Goal: Information Seeking & Learning: Learn about a topic

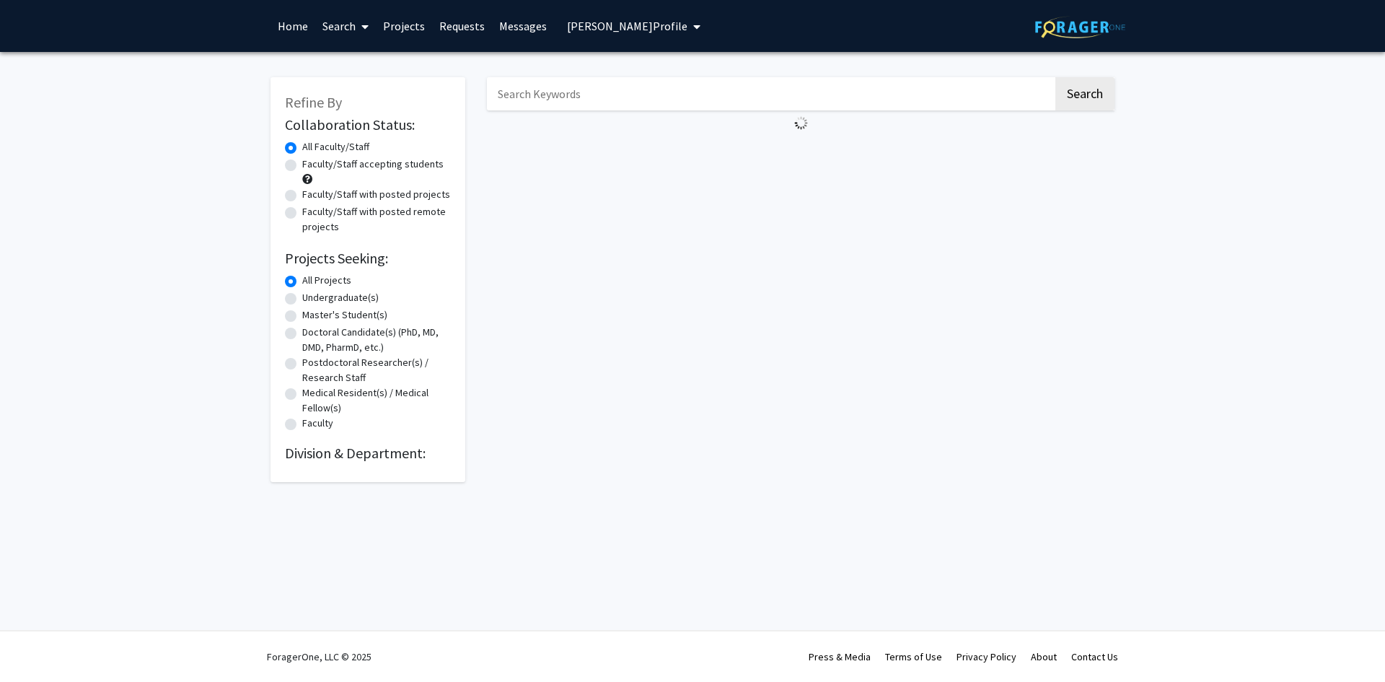
click at [1026, 19] on div "Skip navigation Home Search Projects Requests Messages [PERSON_NAME] Profile [P…" at bounding box center [693, 26] width 866 height 52
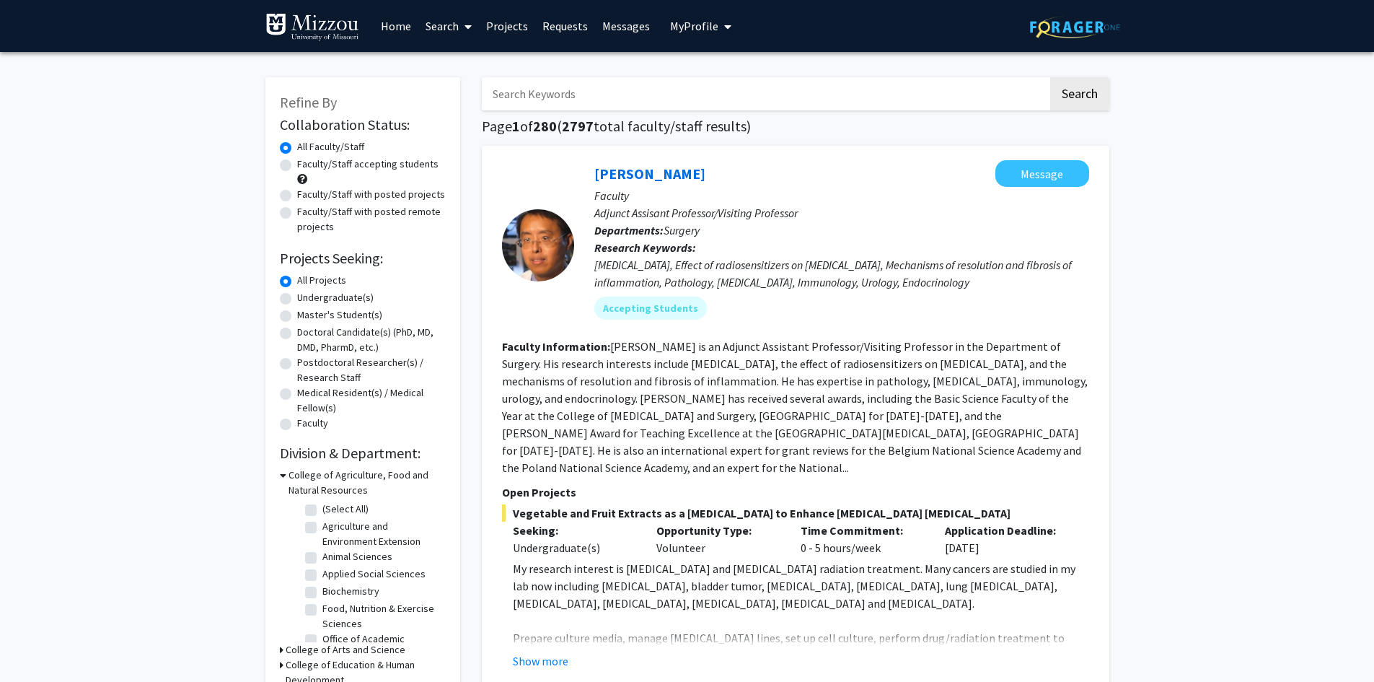
click at [436, 25] on link "Search" at bounding box center [448, 26] width 61 height 50
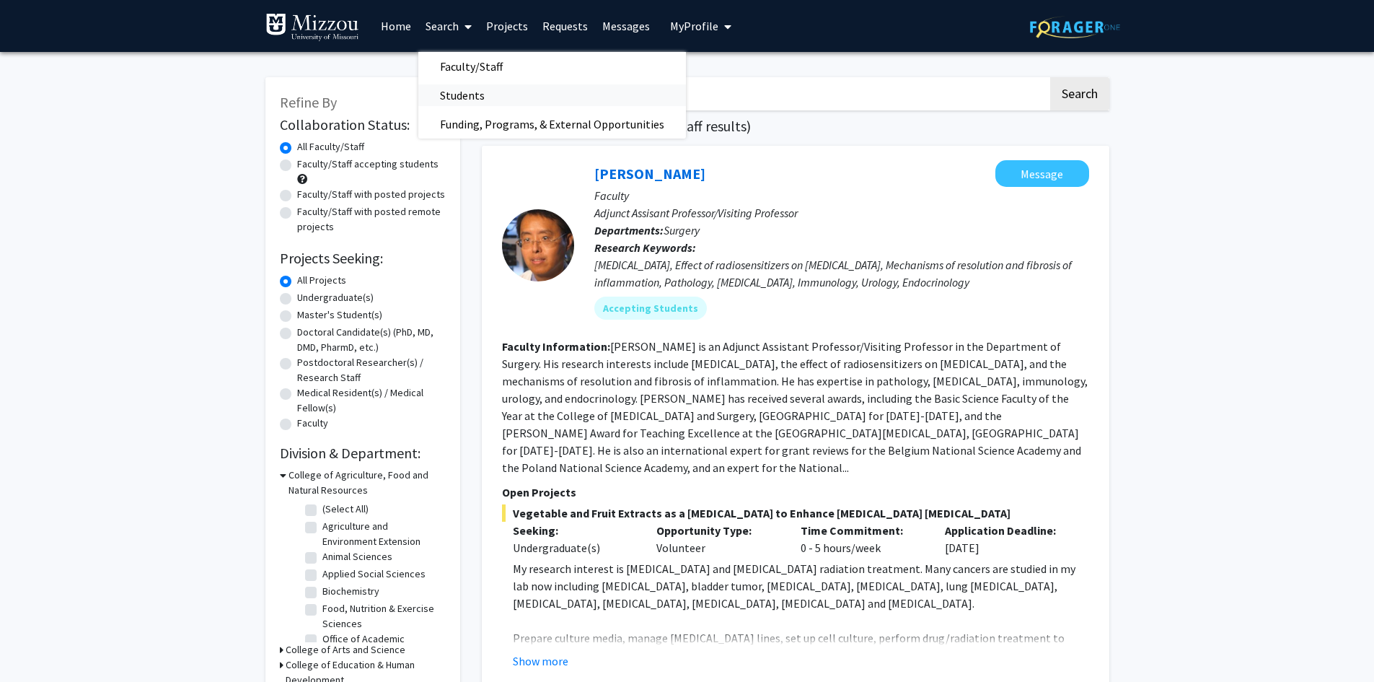
click at [457, 94] on span "Students" at bounding box center [462, 95] width 88 height 29
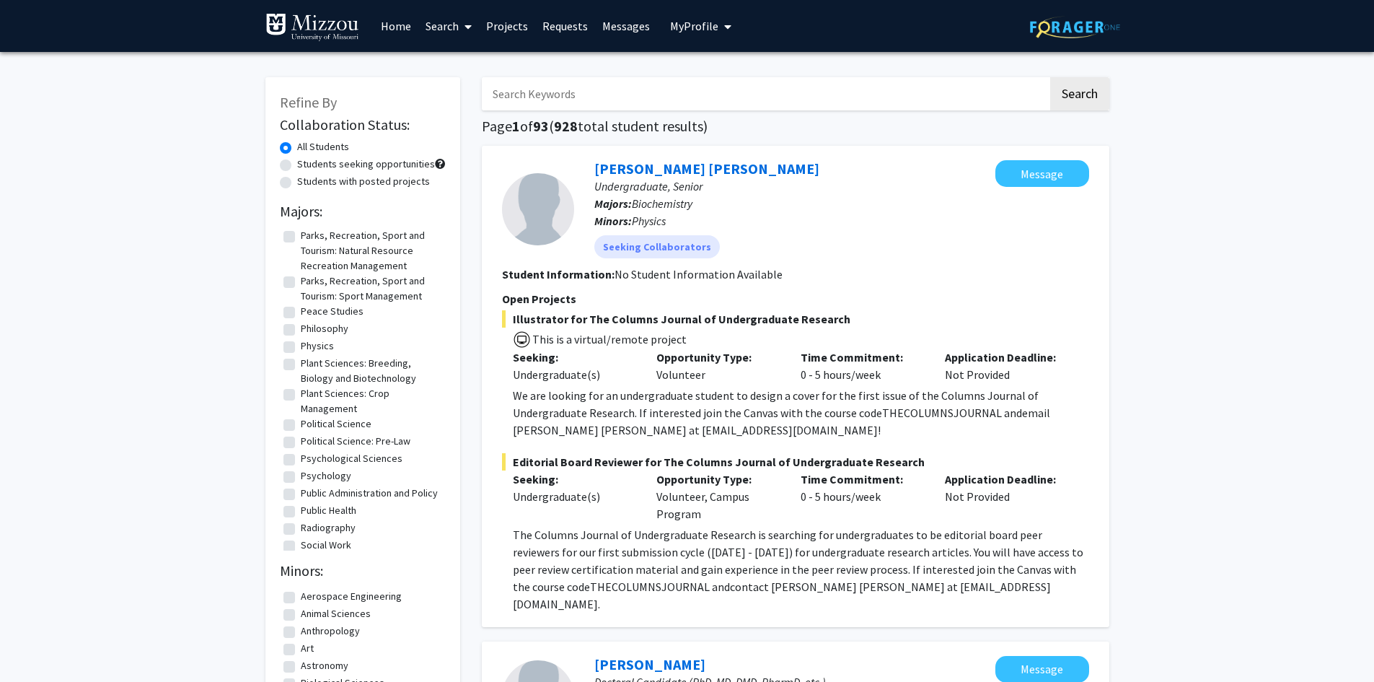
scroll to position [1587, 0]
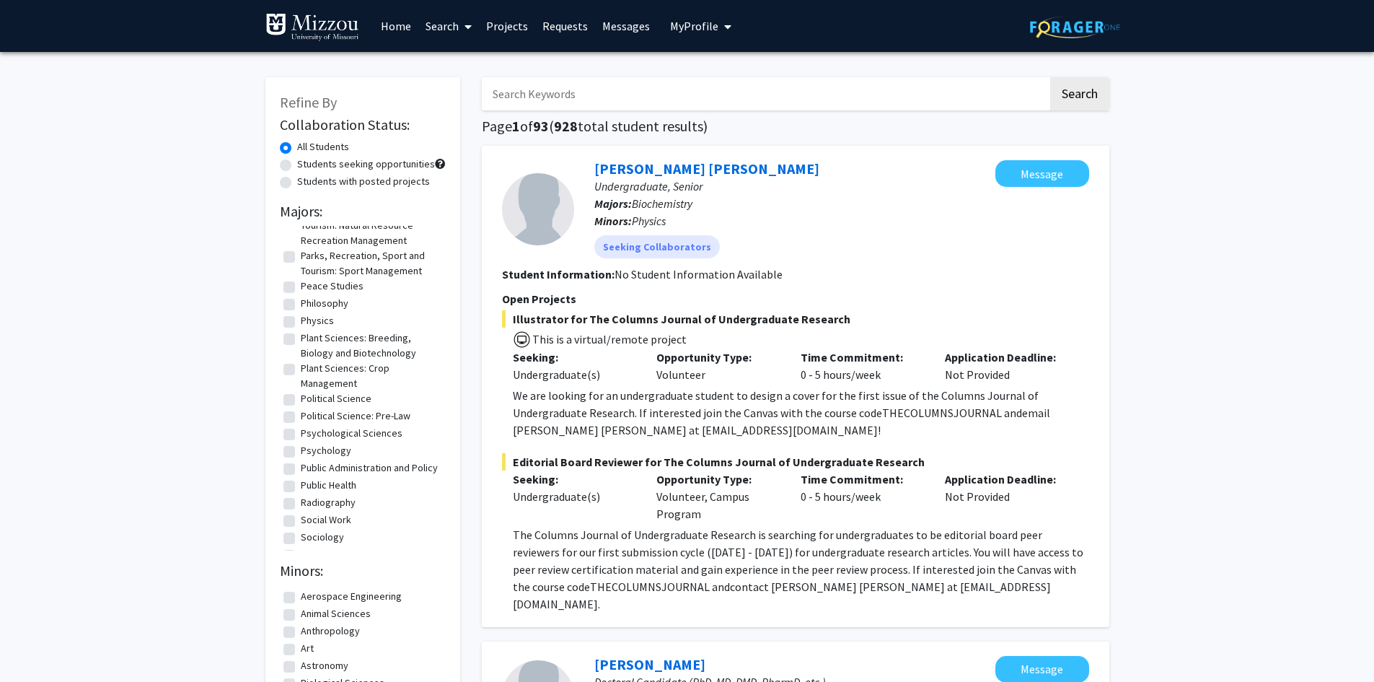
click at [301, 406] on label "Political Science" at bounding box center [336, 398] width 71 height 15
click at [301, 400] on input "Political Science" at bounding box center [305, 395] width 9 height 9
checkbox input "true"
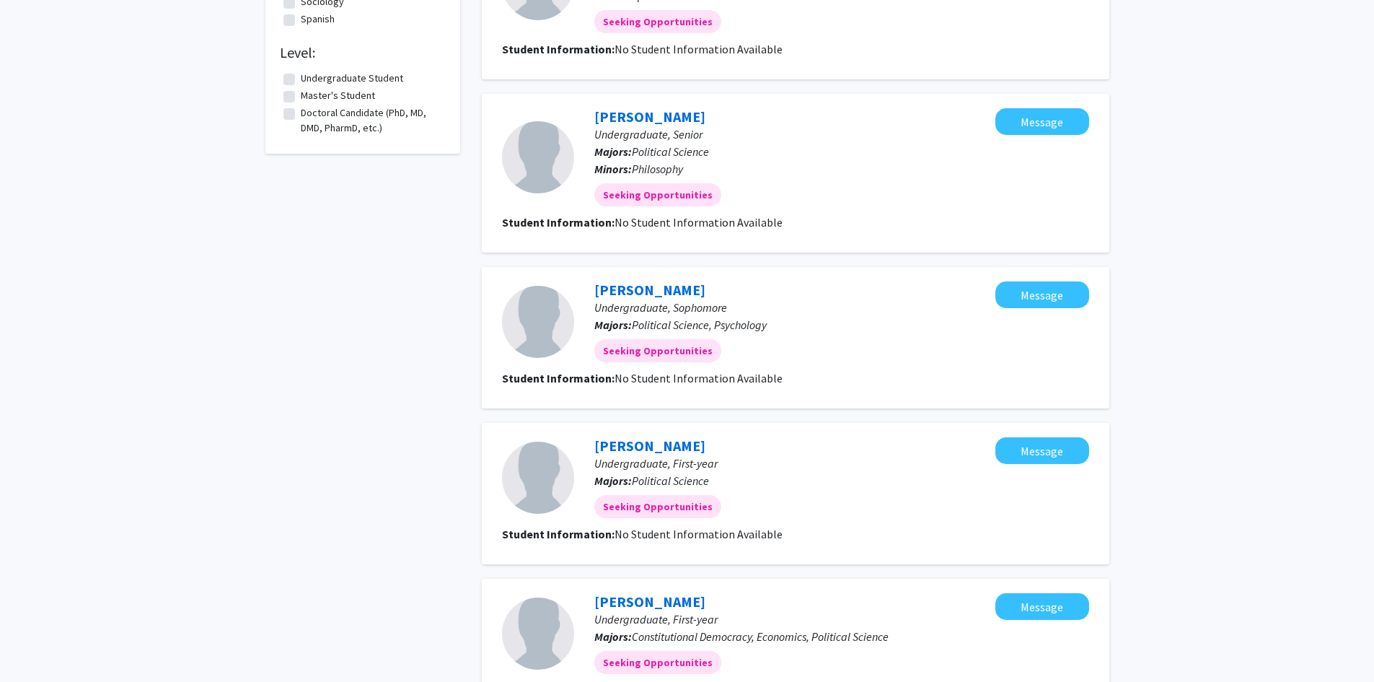
scroll to position [577, 0]
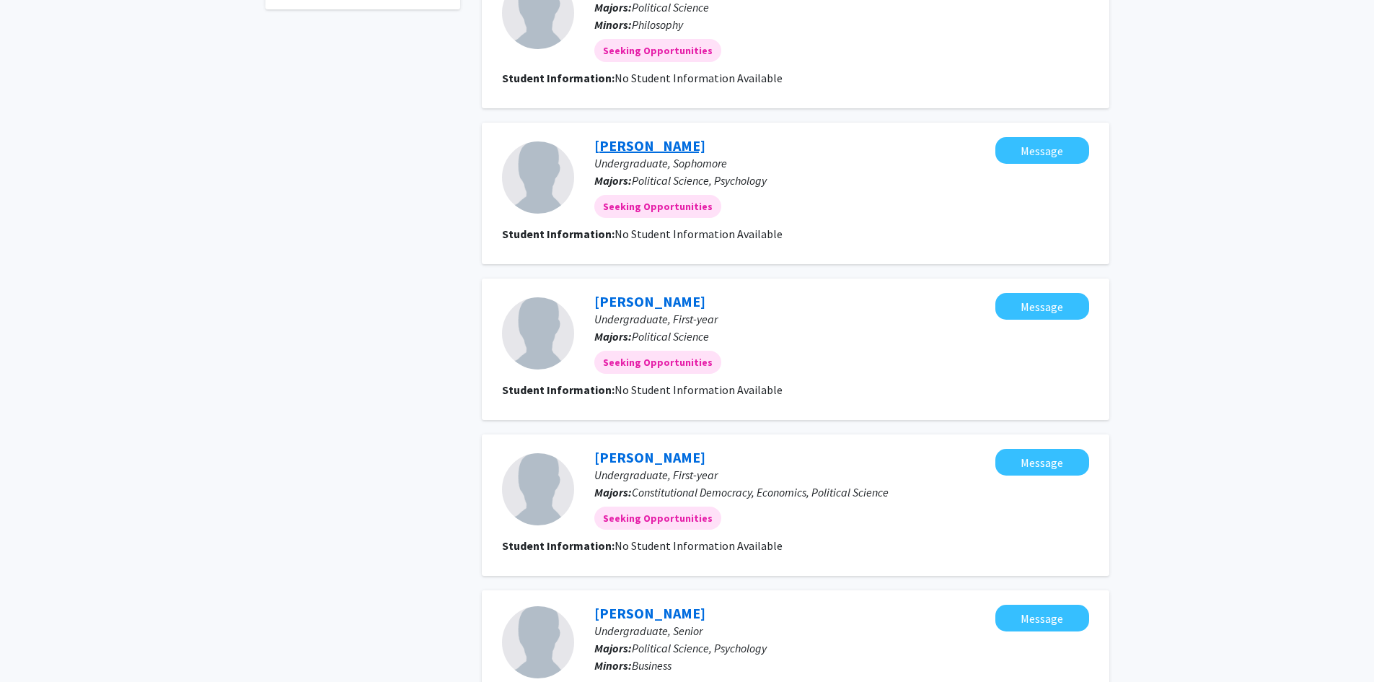
click at [619, 149] on link "[PERSON_NAME]" at bounding box center [649, 145] width 111 height 18
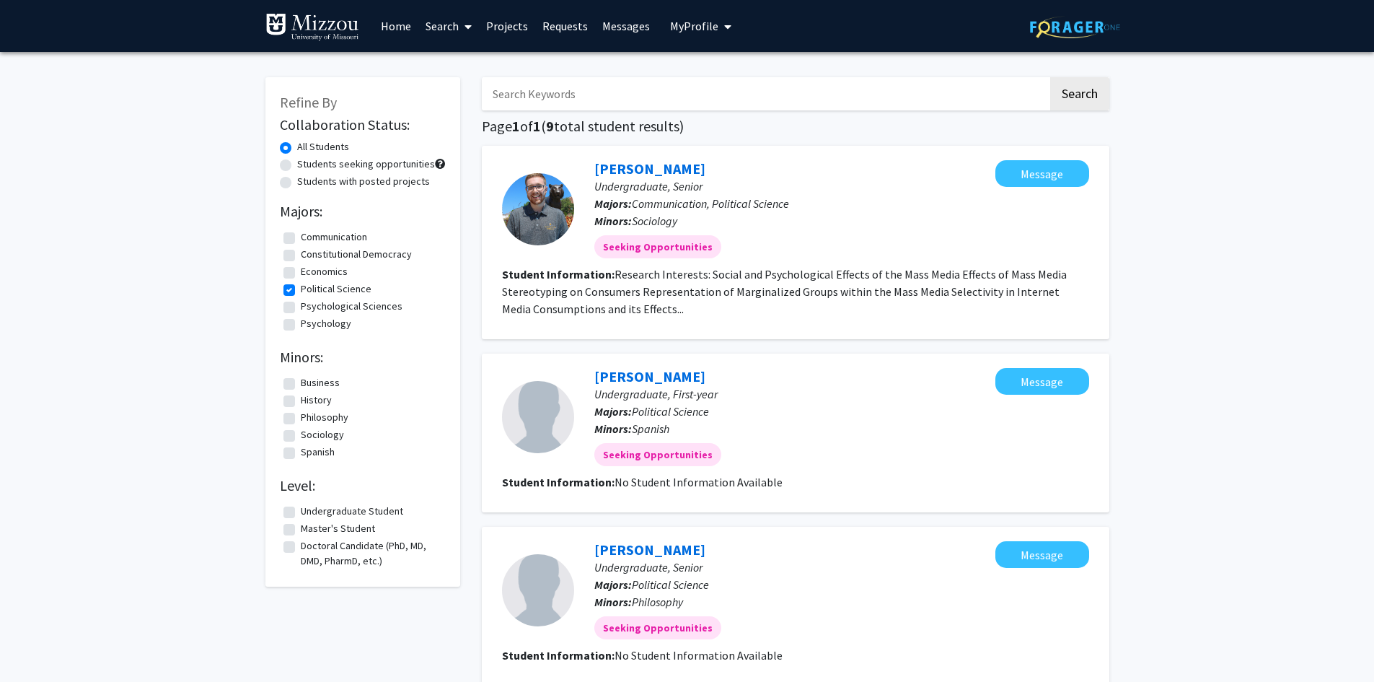
click at [301, 291] on label "Political Science" at bounding box center [336, 288] width 71 height 15
click at [301, 291] on input "Political Science" at bounding box center [305, 285] width 9 height 9
checkbox input "false"
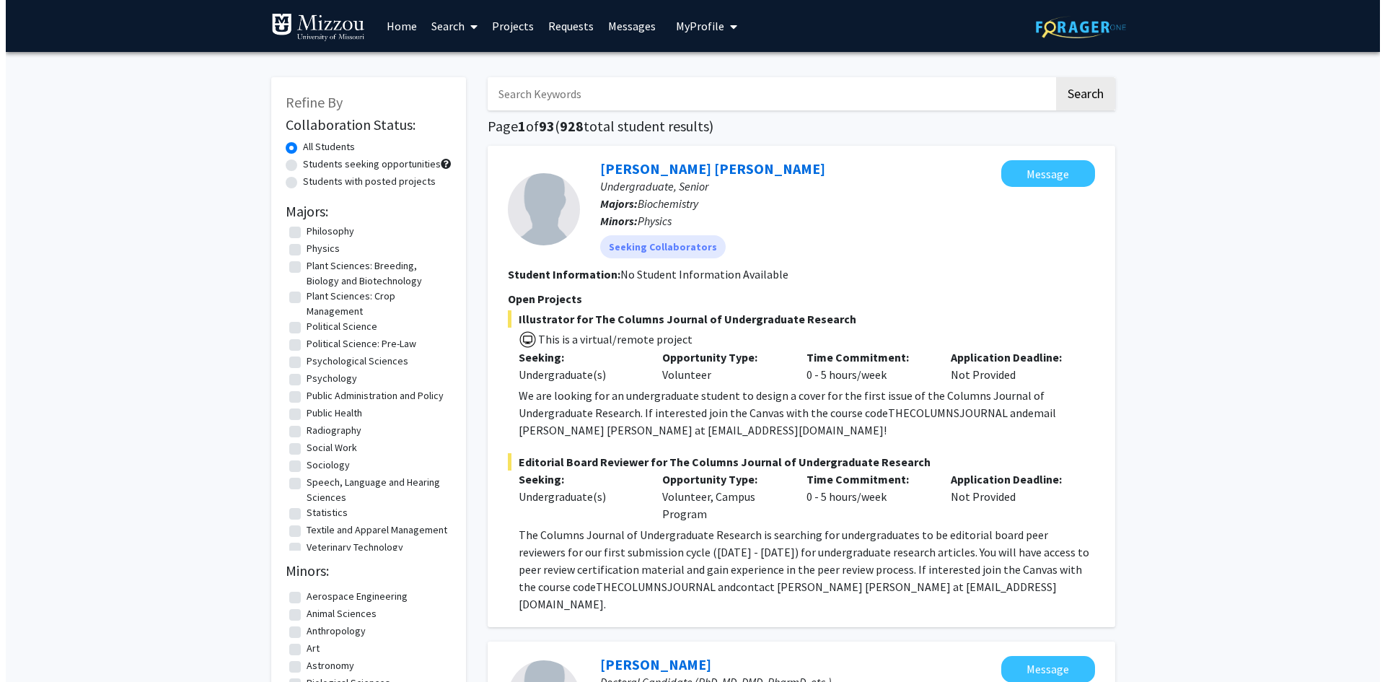
scroll to position [1731, 0]
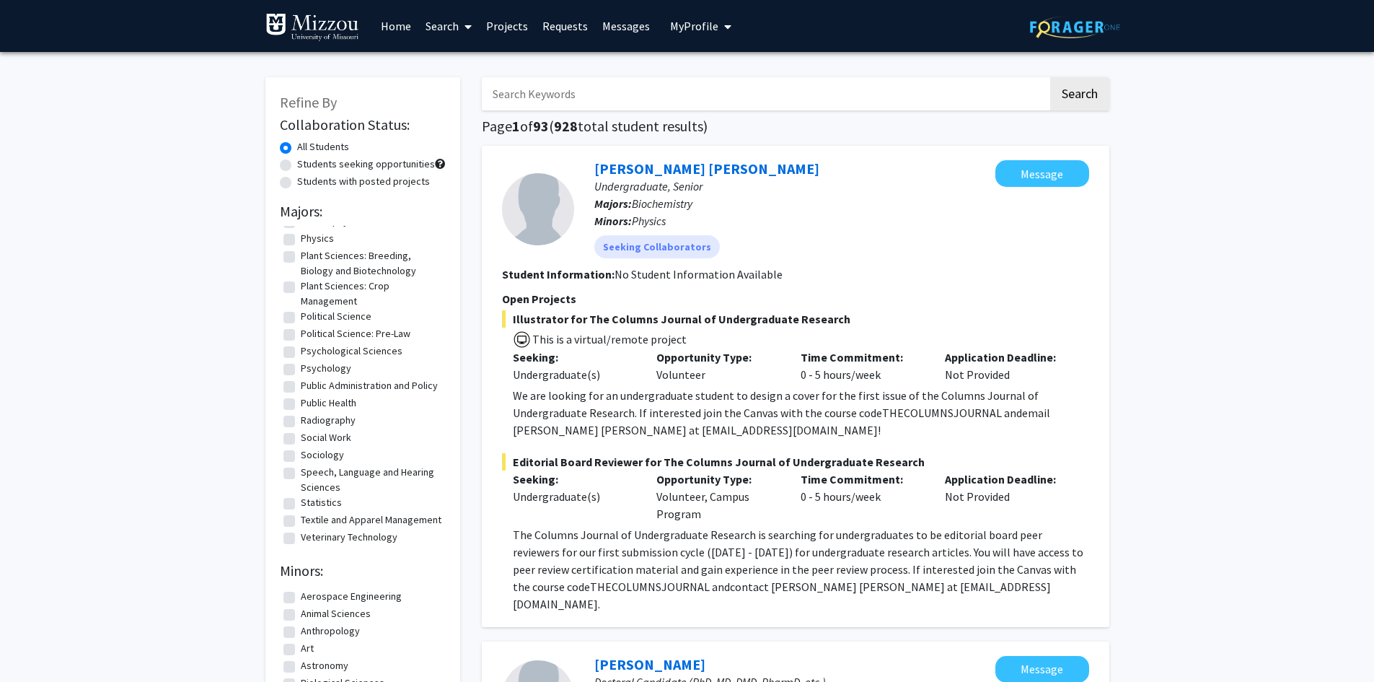
click at [286, 378] on fg-checkbox "Public Administration and Policy Public Administration and Policy" at bounding box center [363, 386] width 159 height 17
click at [301, 378] on label "Public Administration and Policy" at bounding box center [369, 385] width 137 height 15
click at [301, 378] on input "Public Administration and Policy" at bounding box center [305, 382] width 9 height 9
checkbox input "true"
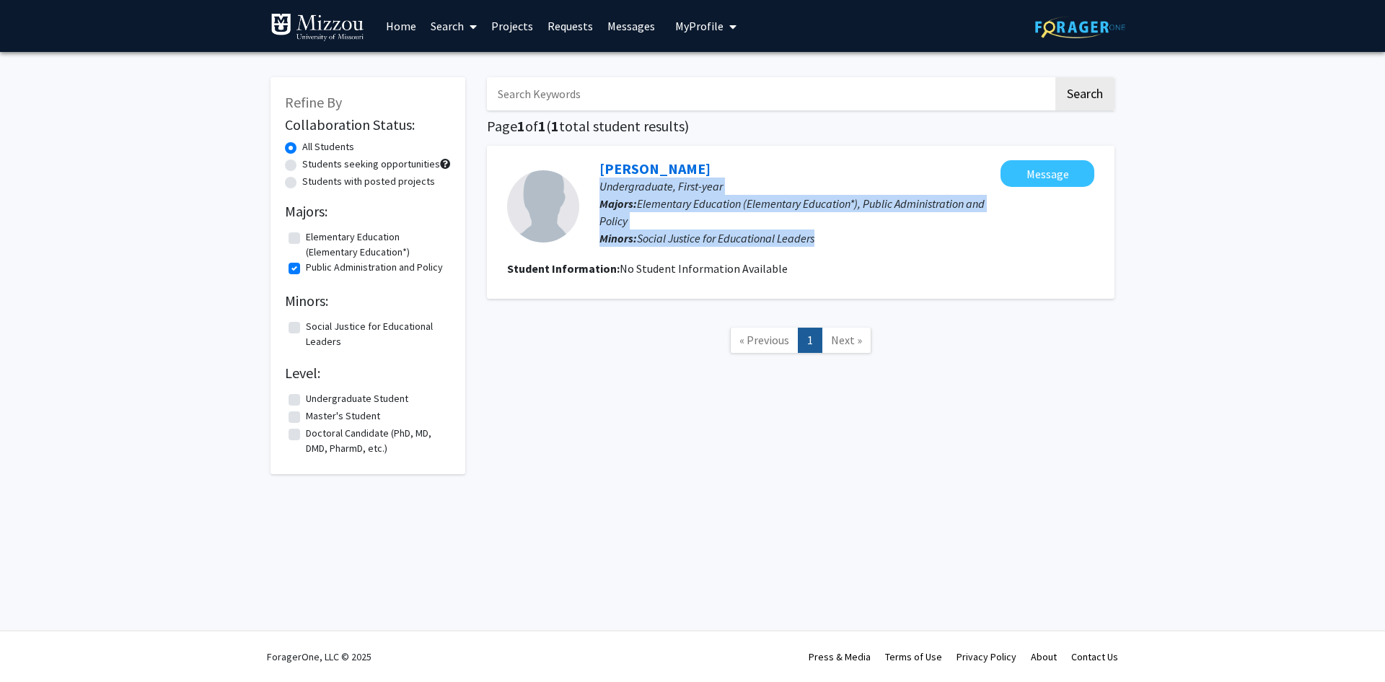
drag, startPoint x: 861, startPoint y: 243, endPoint x: 600, endPoint y: 189, distance: 266.0
click at [600, 189] on div "[PERSON_NAME] Undergraduate, First-year Majors: Elementary Education (Elementar…" at bounding box center [789, 206] width 421 height 92
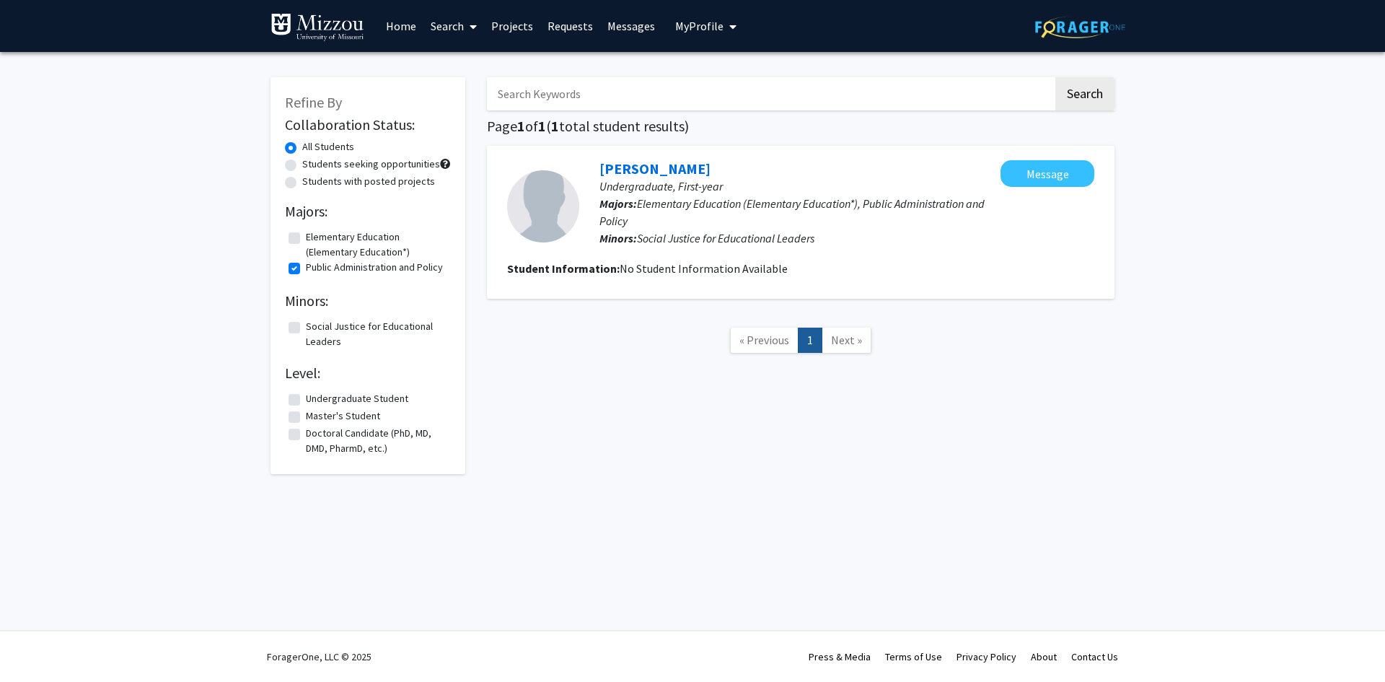
click at [628, 307] on div "Search Page 1 of 1 ( 1 total student results) [PERSON_NAME] Undergraduate, Firs…" at bounding box center [800, 268] width 649 height 411
click at [638, 170] on link "[PERSON_NAME]" at bounding box center [654, 168] width 111 height 18
